Goal: Task Accomplishment & Management: Manage account settings

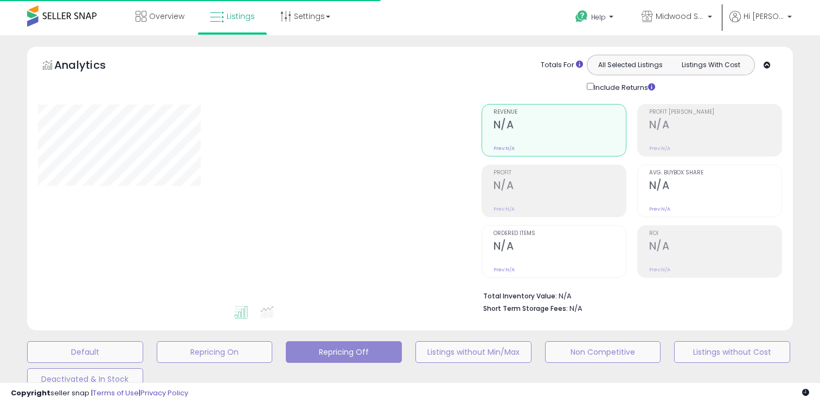
type input "**********"
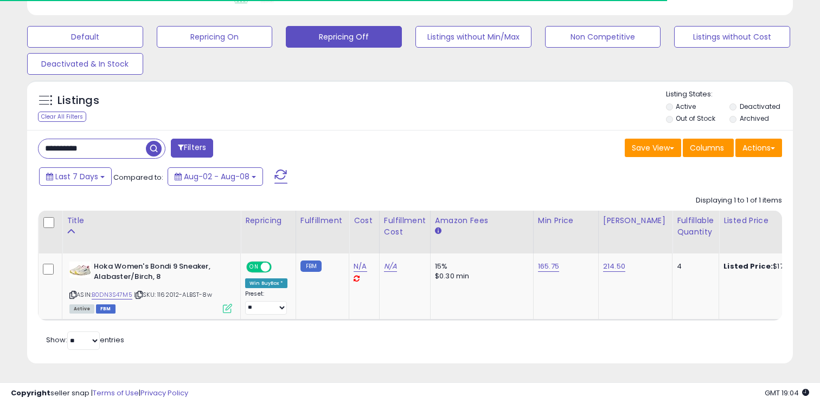
scroll to position [222, 443]
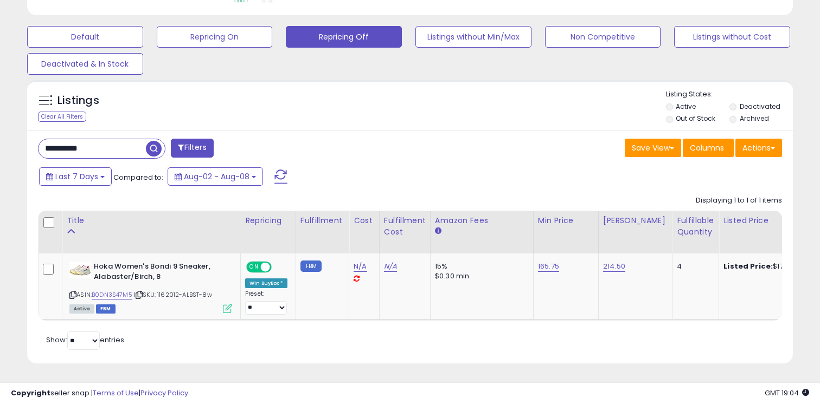
click at [127, 149] on input "**********" at bounding box center [91, 148] width 107 height 19
click at [127, 149] on input "**********" at bounding box center [128, 148] width 180 height 19
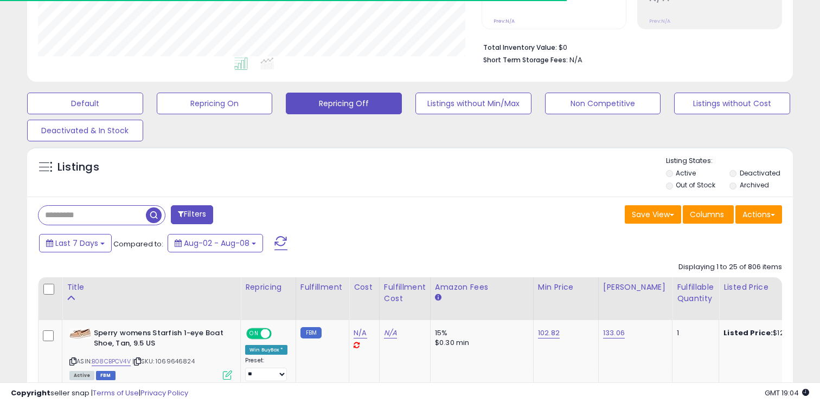
scroll to position [316, 0]
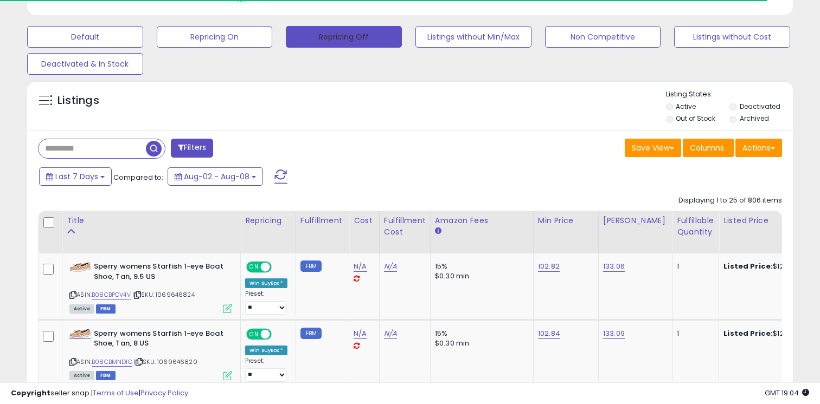
click at [347, 37] on button "Repricing Off" at bounding box center [344, 37] width 116 height 22
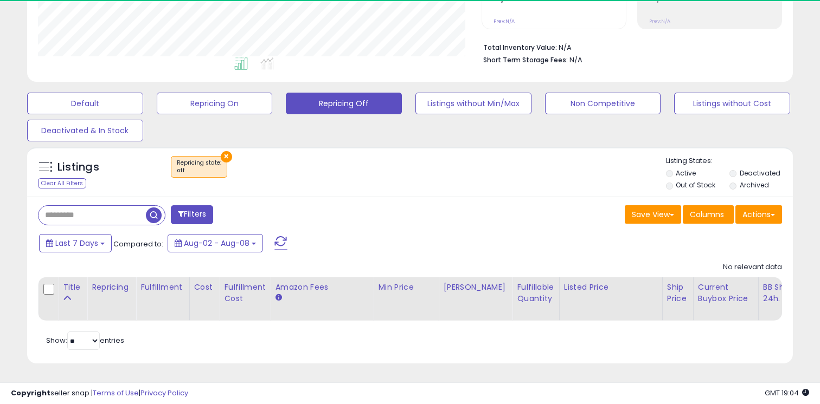
scroll to position [222, 443]
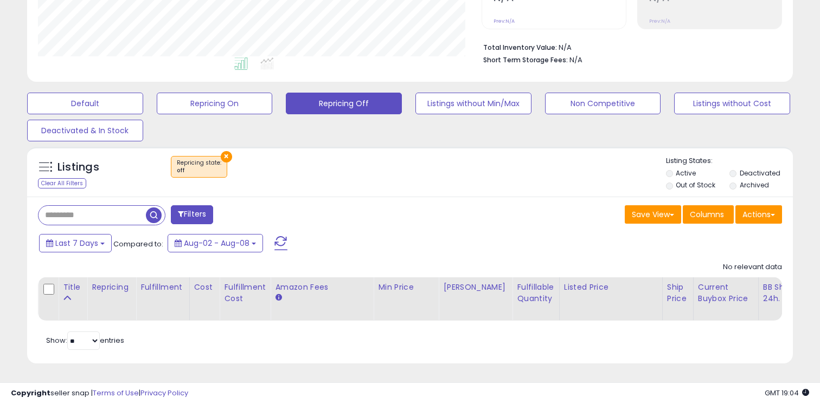
click at [227, 152] on button "×" at bounding box center [226, 156] width 11 height 11
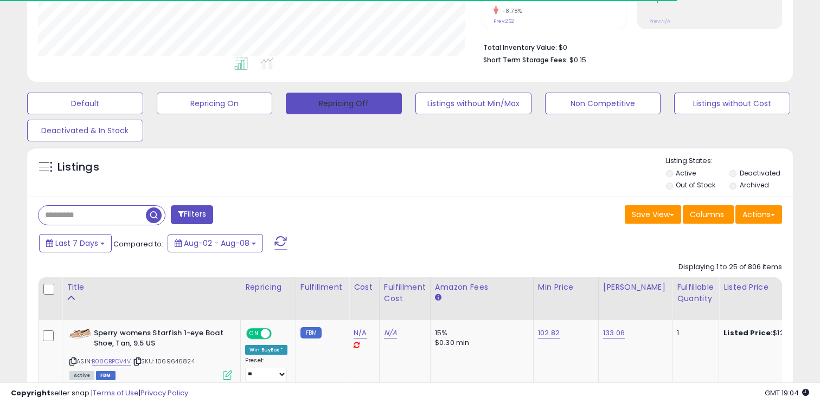
click at [350, 112] on button "Repricing Off" at bounding box center [344, 104] width 116 height 22
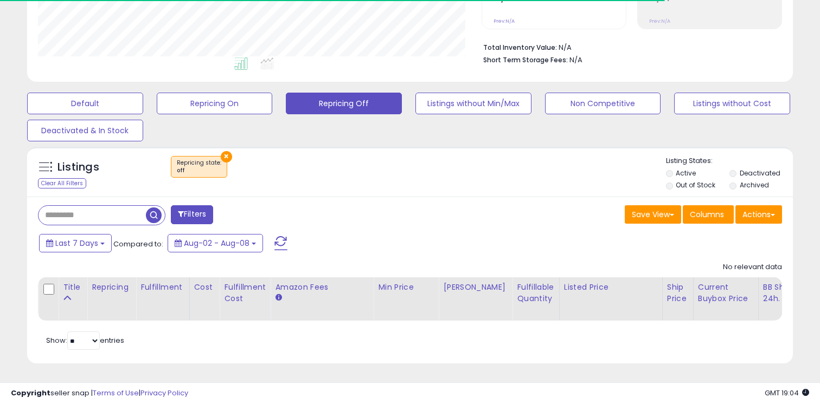
click at [482, 113] on div "Default Repricing On Repricing Off Listings without Min/Max Non Competitive Lis…" at bounding box center [410, 114] width 793 height 54
click at [143, 108] on button "Listings without Min/Max" at bounding box center [85, 104] width 116 height 22
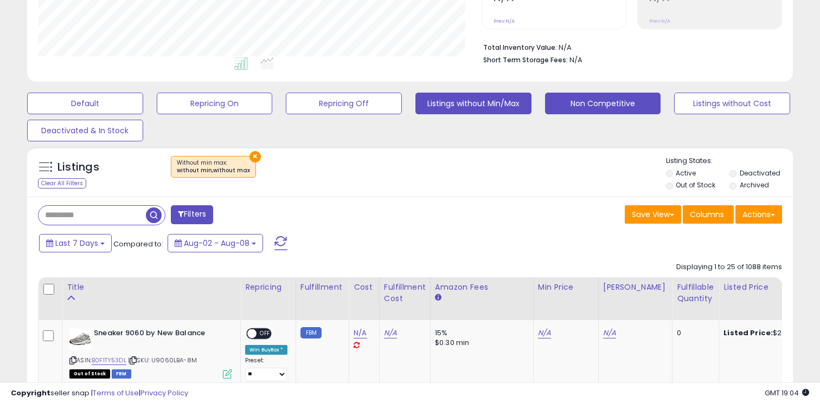
click at [143, 101] on button "Non Competitive" at bounding box center [85, 104] width 116 height 22
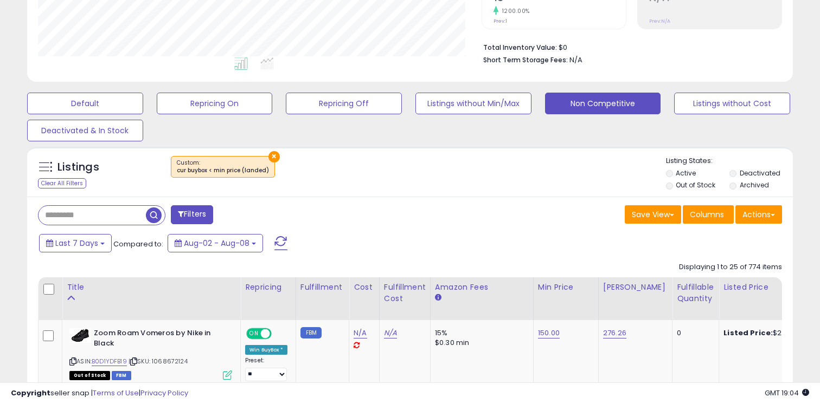
click at [688, 185] on label "Out of Stock" at bounding box center [695, 185] width 40 height 9
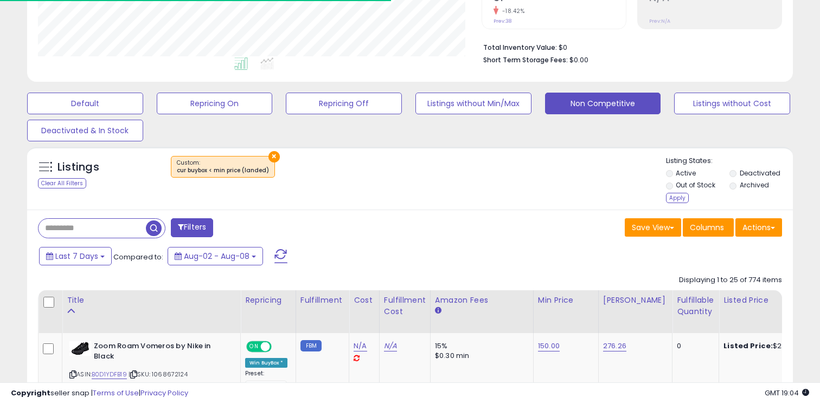
click at [757, 173] on label "Deactivated" at bounding box center [759, 173] width 41 height 9
click at [680, 194] on div "Apply" at bounding box center [677, 198] width 23 height 10
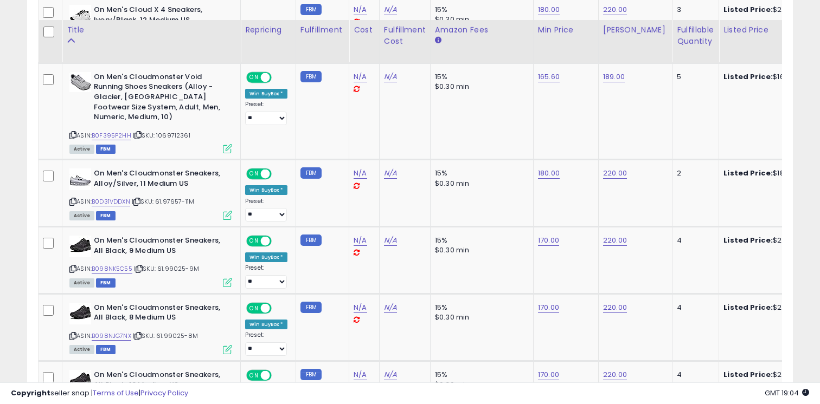
scroll to position [1311, 0]
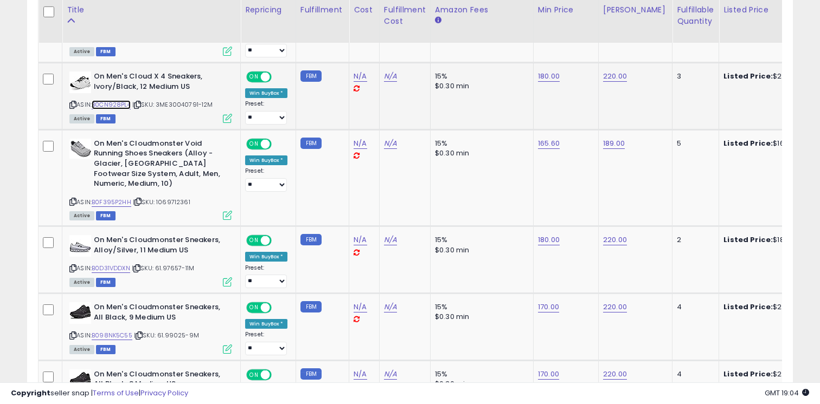
click at [112, 107] on link "B0CN928PL4" at bounding box center [111, 104] width 39 height 9
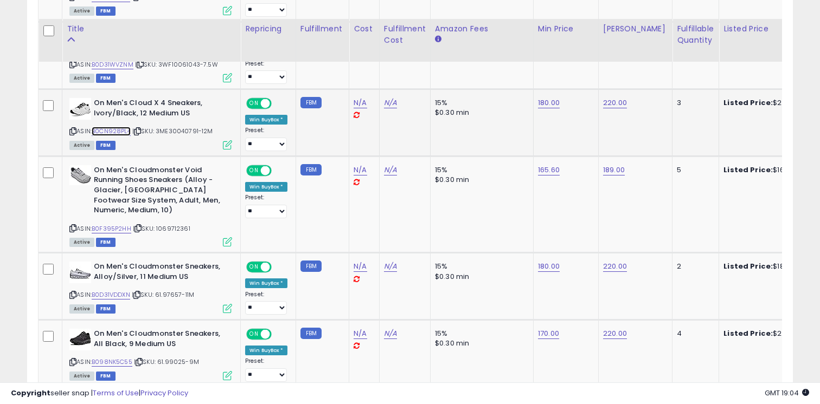
scroll to position [1279, 0]
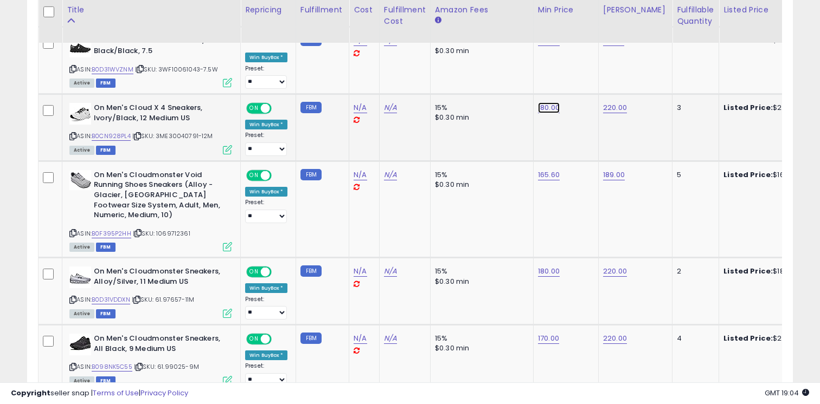
type input "***"
click button "submit" at bounding box center [580, 81] width 18 height 16
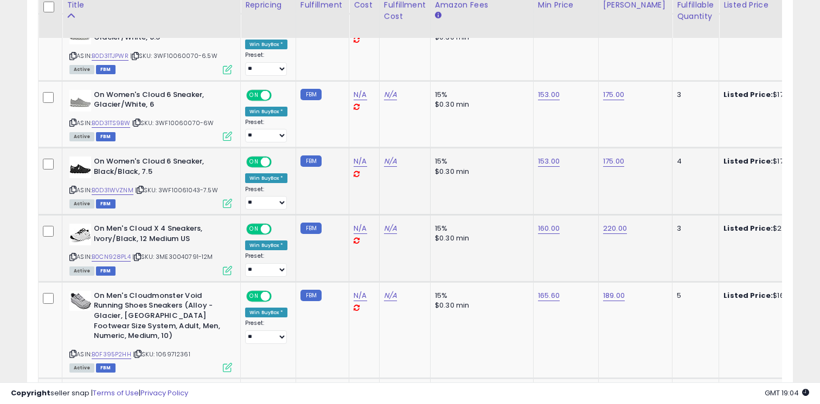
scroll to position [1148, 0]
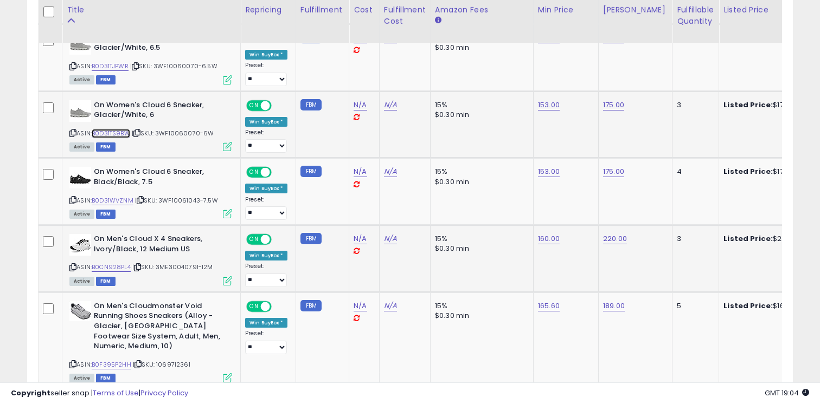
click at [120, 137] on link "B0D31TS9BW" at bounding box center [111, 133] width 38 height 9
